Goal: Navigation & Orientation: Find specific page/section

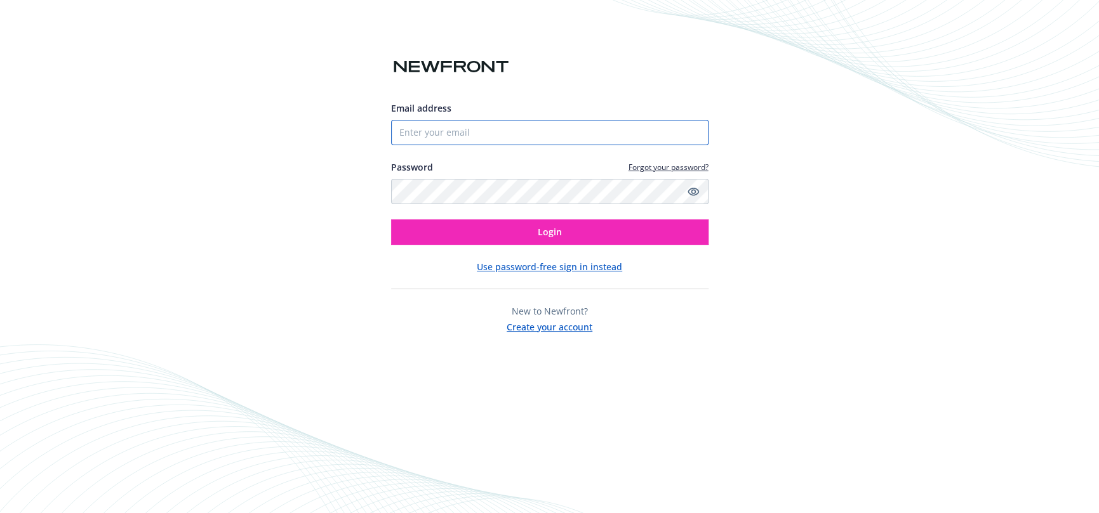
type input "[EMAIL_ADDRESS][DOMAIN_NAME]"
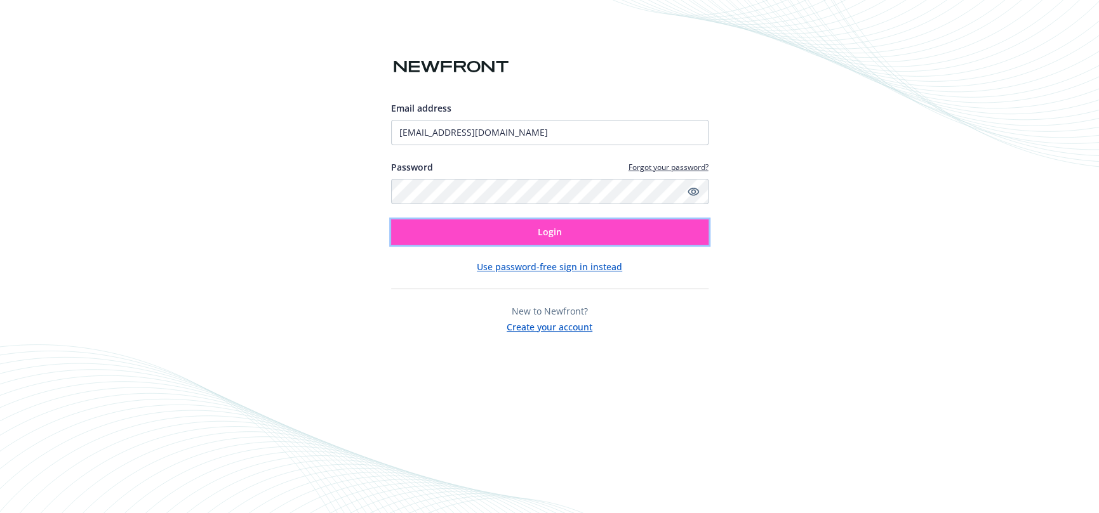
click at [525, 234] on button "Login" at bounding box center [549, 232] width 317 height 25
